Goal: Entertainment & Leisure: Browse casually

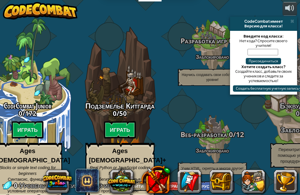
select select "ru"
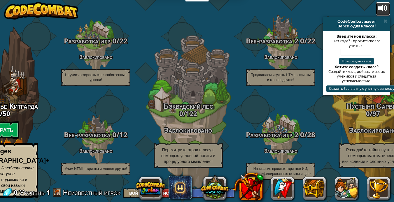
click at [300, 9] on div at bounding box center [382, 7] width 9 height 9
click at [300, 22] on span at bounding box center [385, 21] width 4 height 5
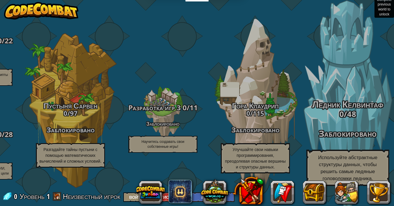
scroll to position [0, 0]
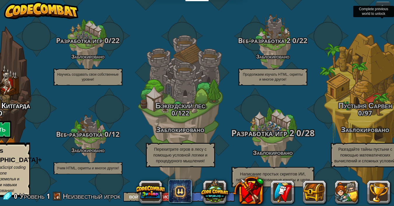
click at [300, 92] on div "CodeCombat Junior 0 / 172 Играть Ages [DEMOGRAPHIC_DATA] Blocks or simple text …" at bounding box center [125, 103] width 537 height 206
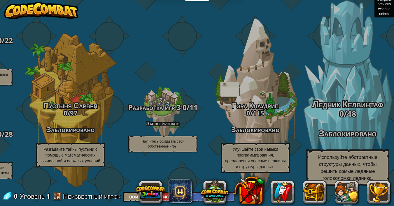
scroll to position [0, 0]
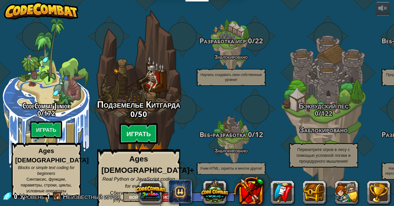
click at [151, 134] on btn "Играть" at bounding box center [138, 134] width 38 height 21
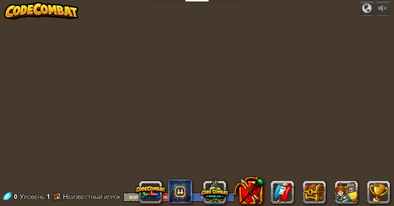
select select "ru"
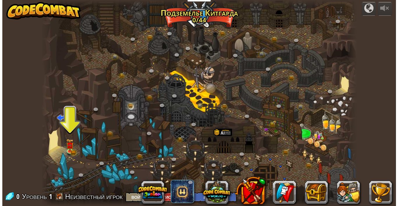
scroll to position [0, 0]
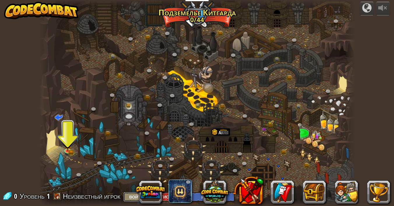
click at [133, 195] on button "Войти" at bounding box center [136, 197] width 26 height 10
